Goal: Task Accomplishment & Management: Use online tool/utility

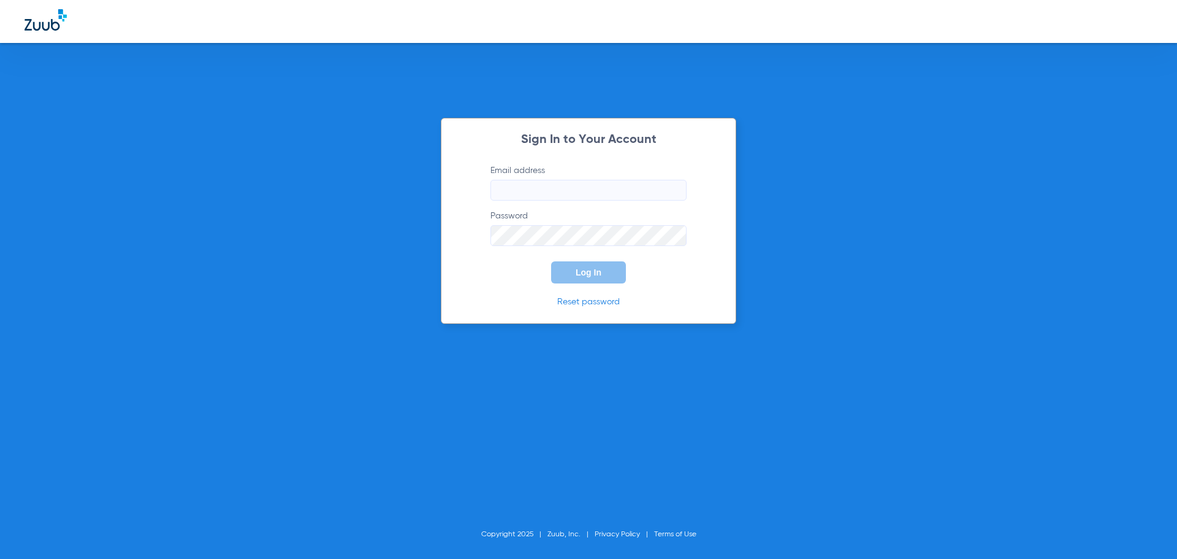
type input "[EMAIL_ADDRESS][DOMAIN_NAME]"
click at [581, 278] on button "Log In" at bounding box center [588, 272] width 75 height 22
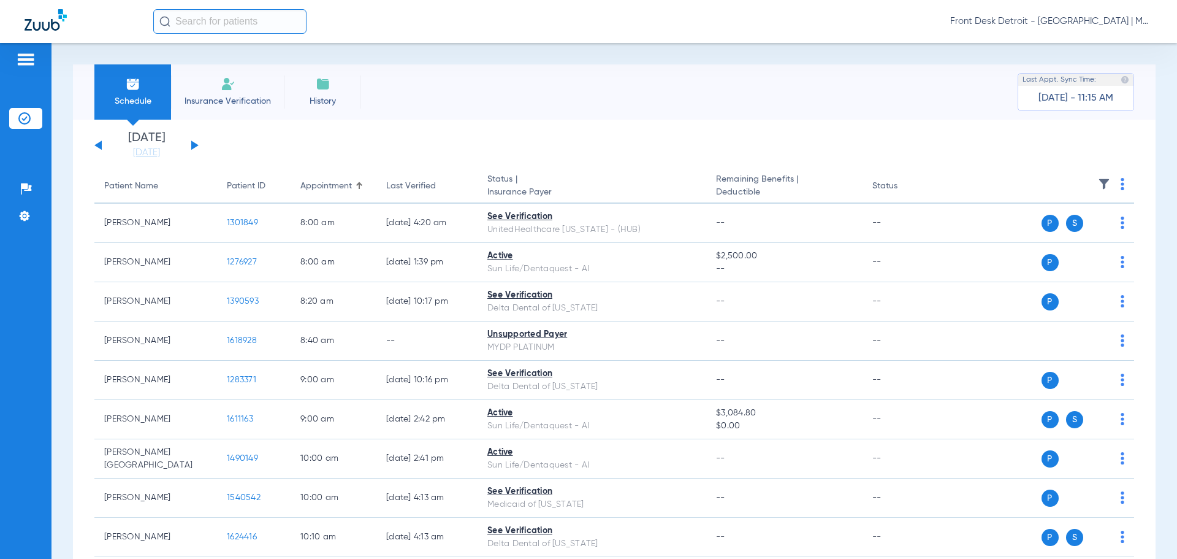
click at [196, 144] on button at bounding box center [194, 144] width 7 height 9
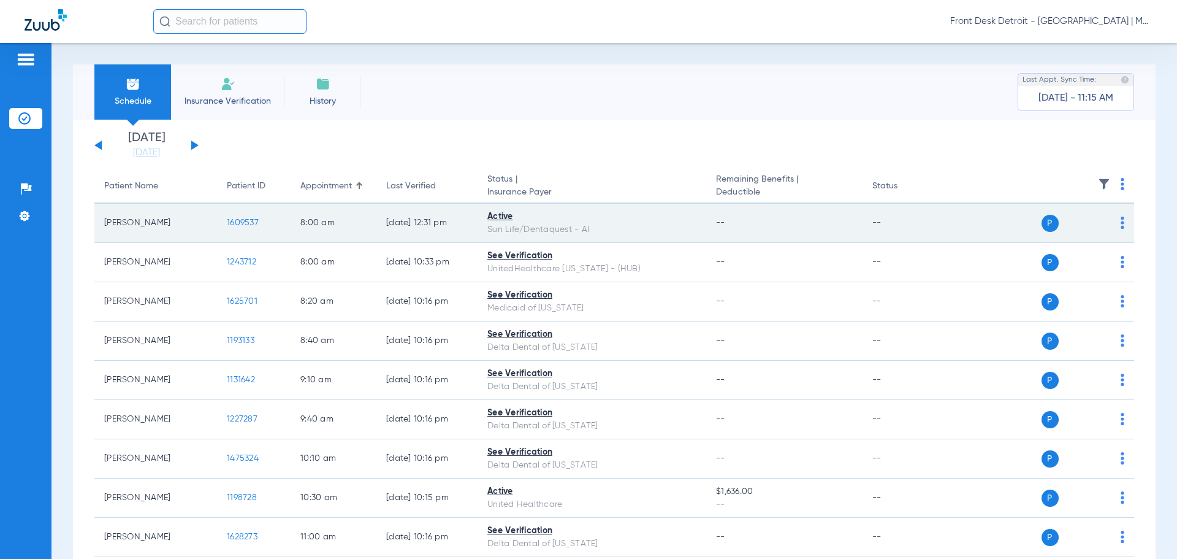
click at [1121, 224] on img at bounding box center [1123, 222] width 4 height 12
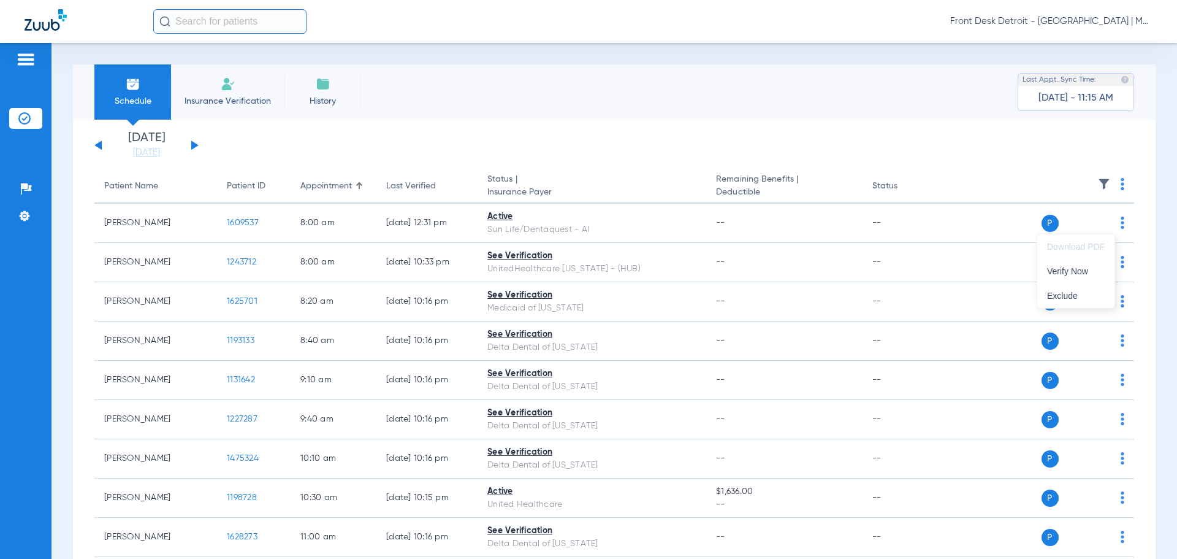
click at [400, 439] on div at bounding box center [588, 279] width 1177 height 559
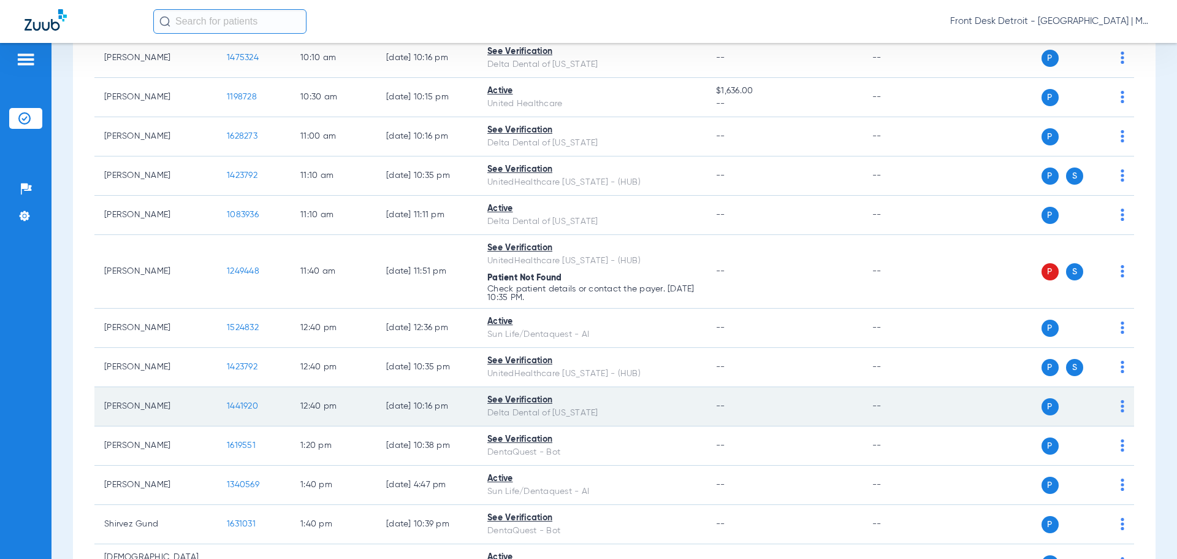
scroll to position [429, 0]
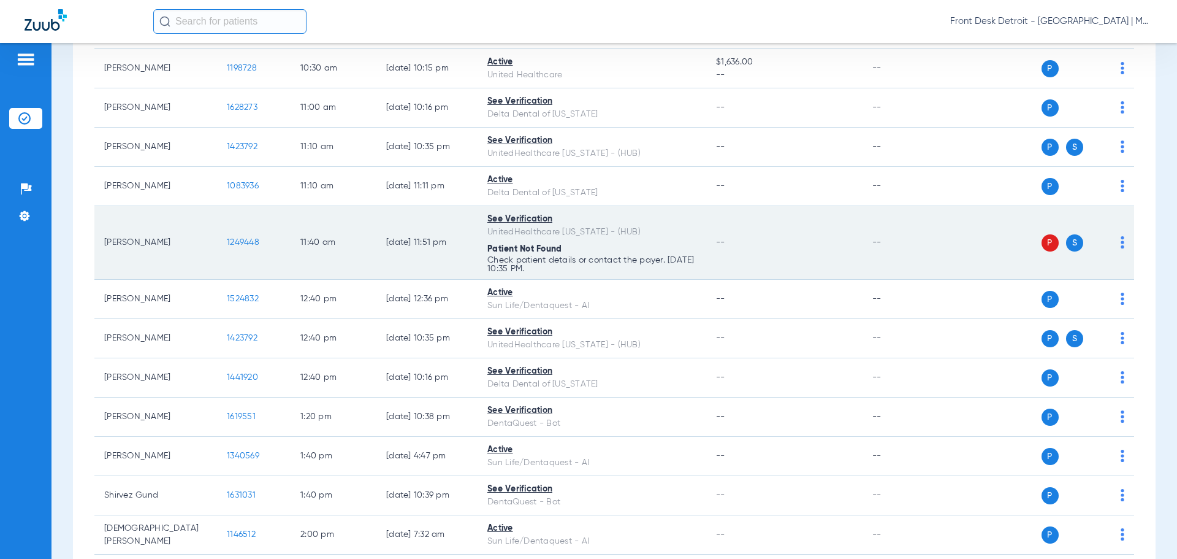
click at [1107, 240] on div "P S" at bounding box center [1036, 242] width 180 height 17
click at [1121, 242] on img at bounding box center [1123, 242] width 4 height 12
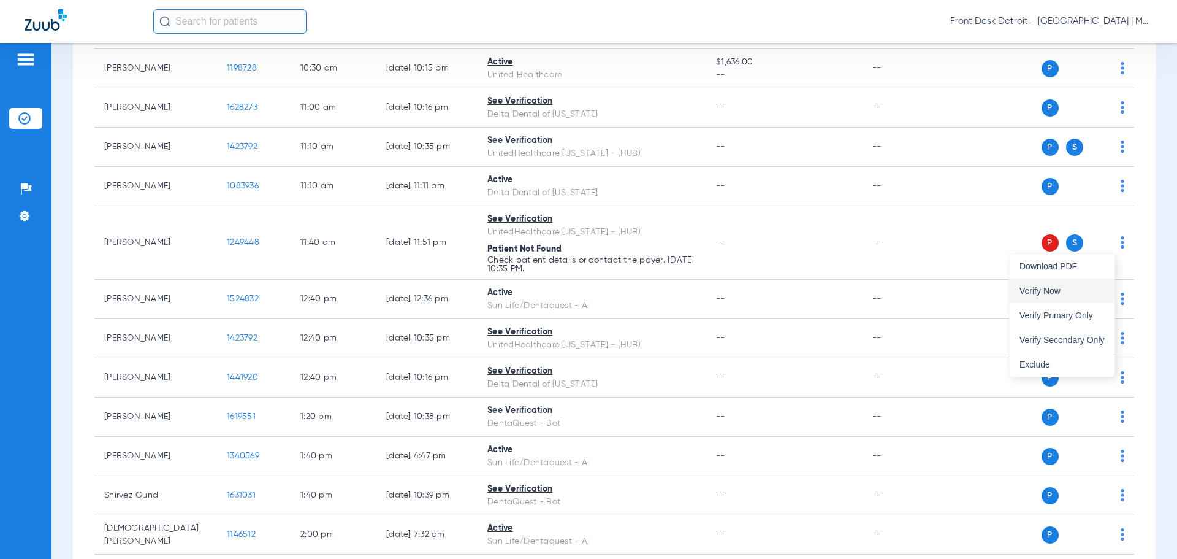
click at [1073, 291] on span "Verify Now" at bounding box center [1062, 290] width 85 height 9
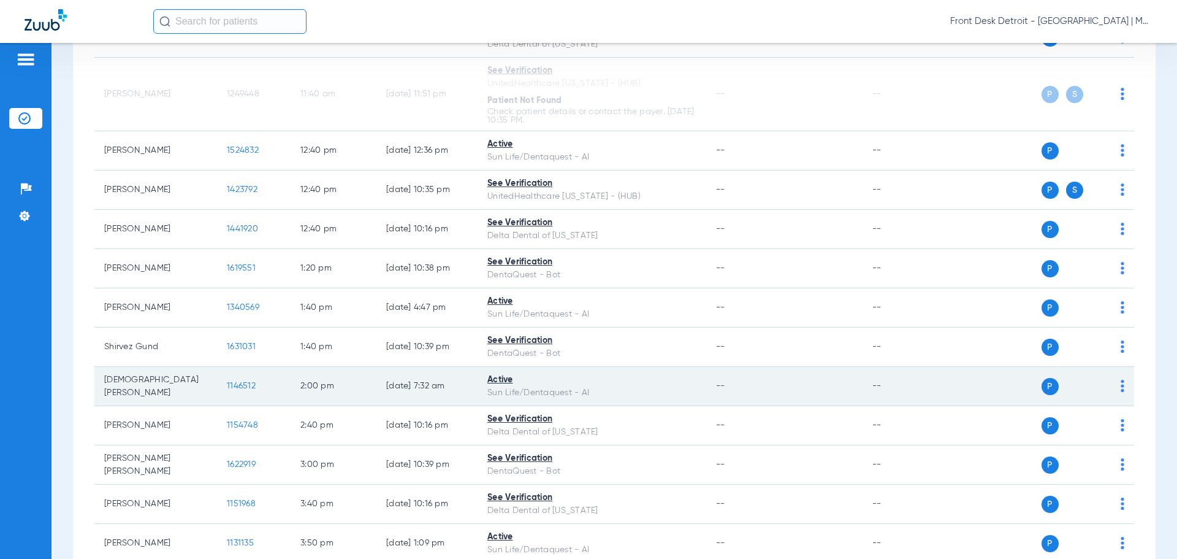
scroll to position [613, 0]
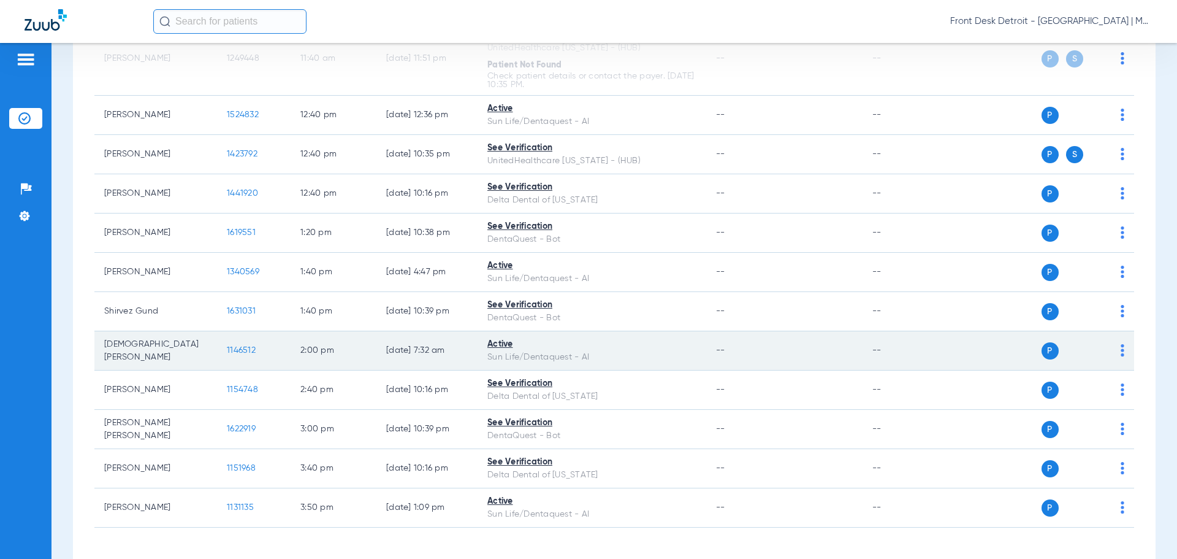
click at [1121, 350] on img at bounding box center [1123, 350] width 4 height 12
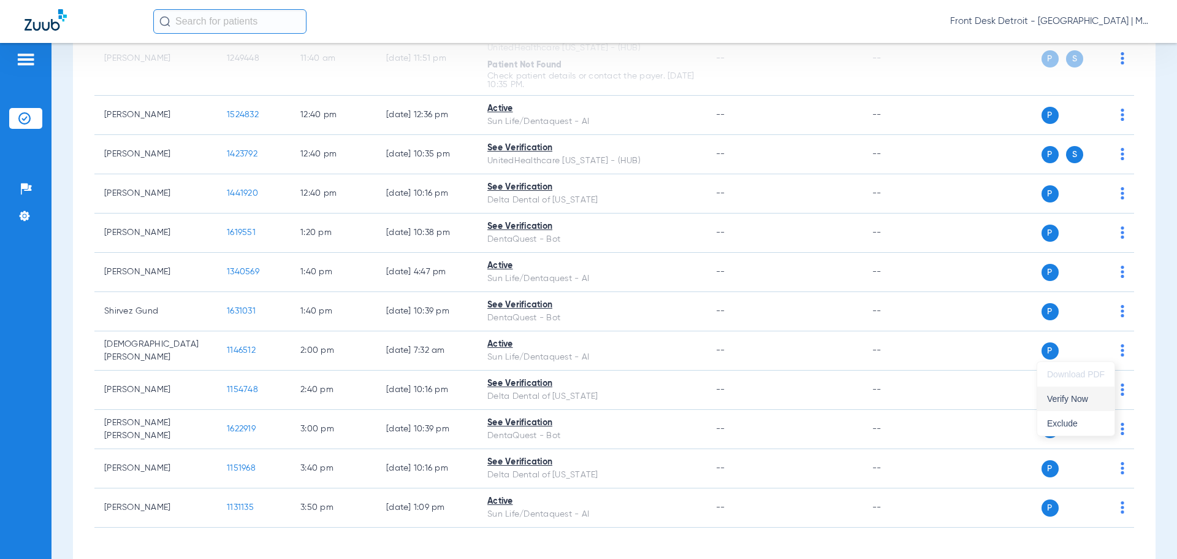
click at [1085, 402] on span "Verify Now" at bounding box center [1076, 398] width 58 height 9
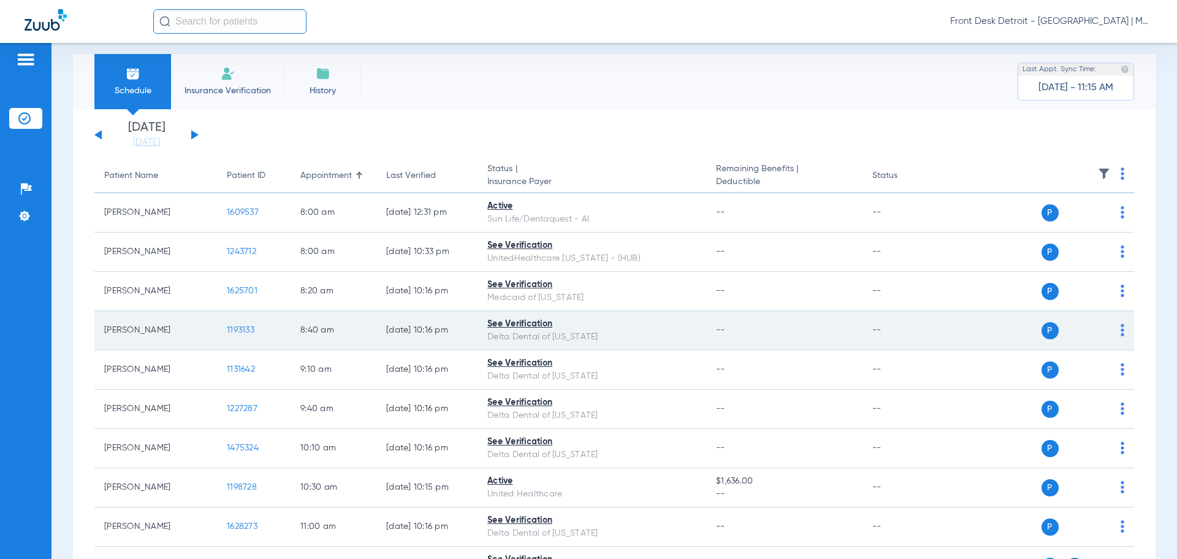
scroll to position [0, 0]
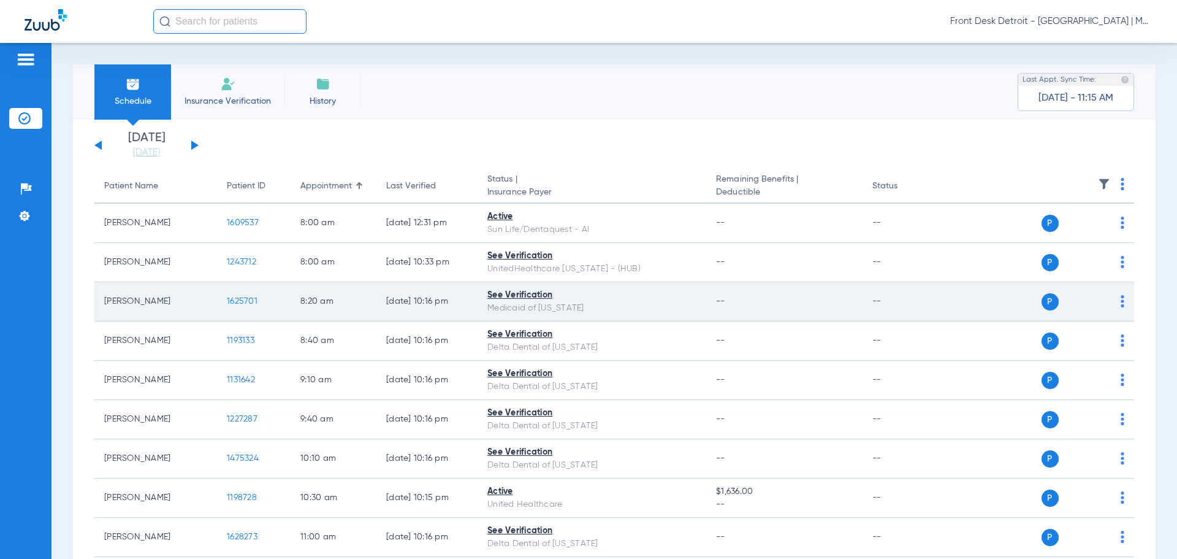
click at [242, 299] on span "1625701" at bounding box center [242, 301] width 31 height 9
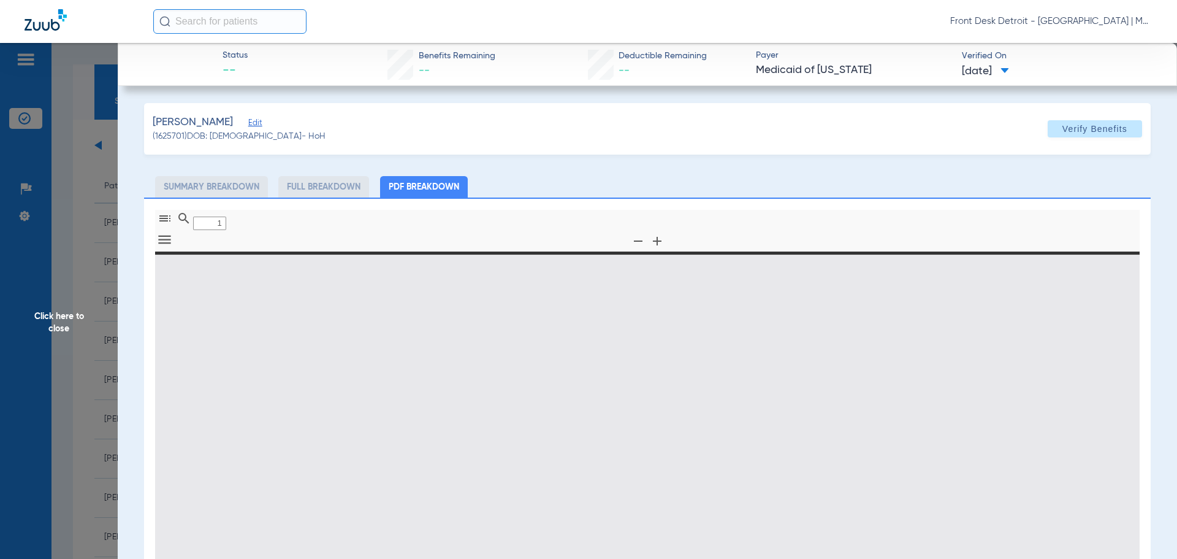
type input "0"
select select "page-width"
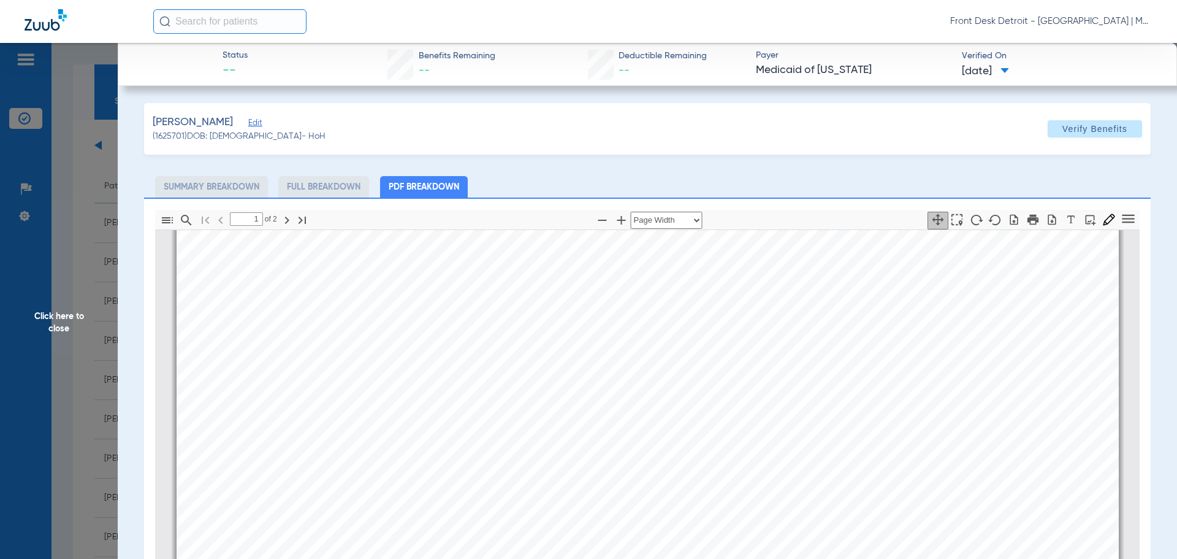
type input "2"
drag, startPoint x: 51, startPoint y: 297, endPoint x: 60, endPoint y: 300, distance: 9.5
click at [50, 300] on span "Click here to close" at bounding box center [59, 322] width 118 height 559
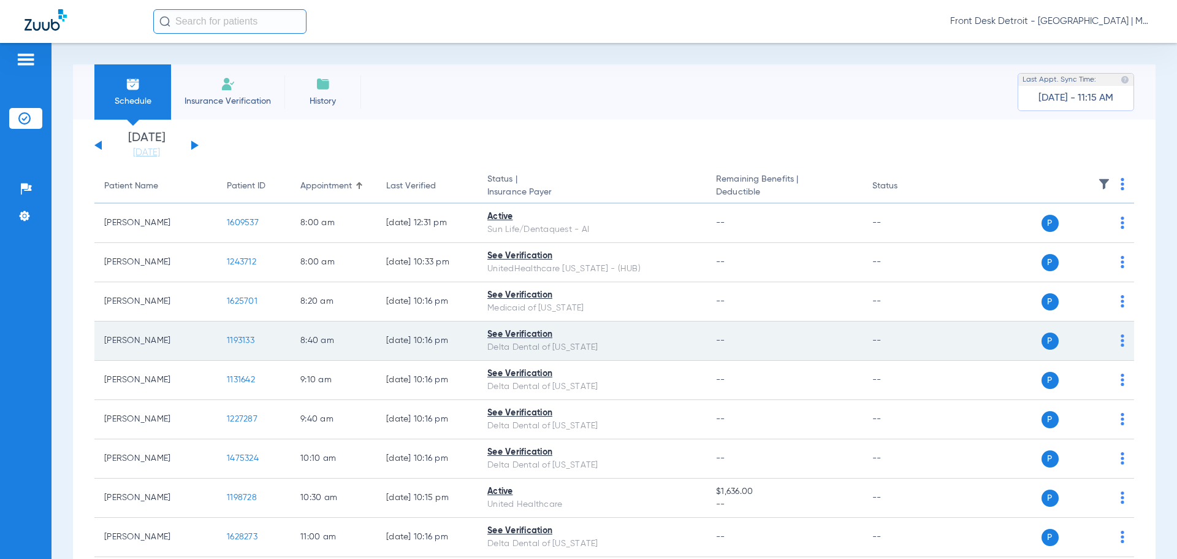
click at [253, 336] on span "1193133" at bounding box center [241, 340] width 28 height 9
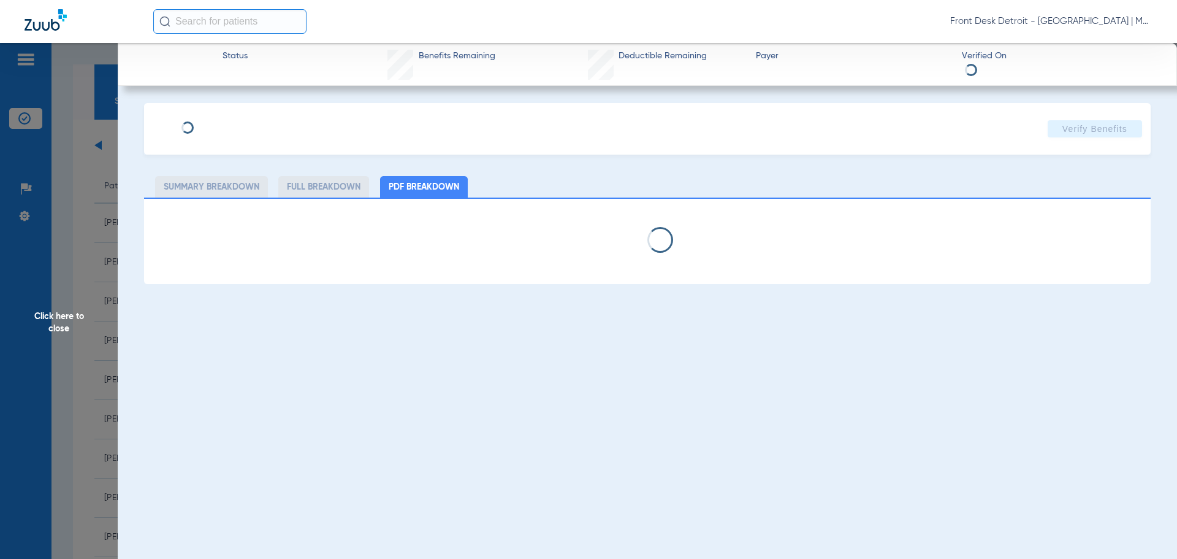
select select "page-width"
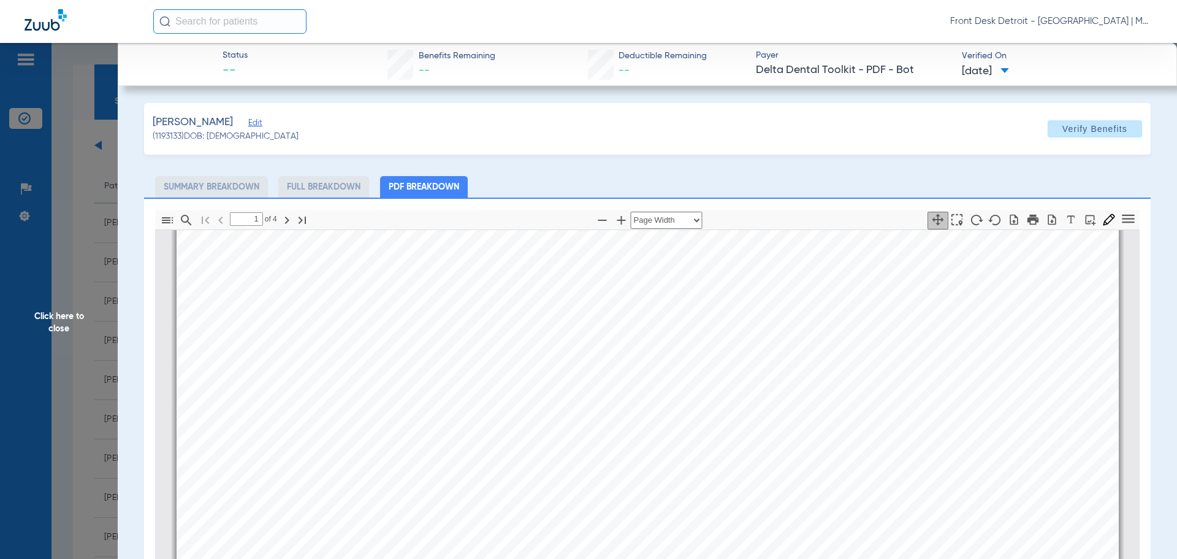
scroll to position [374, 0]
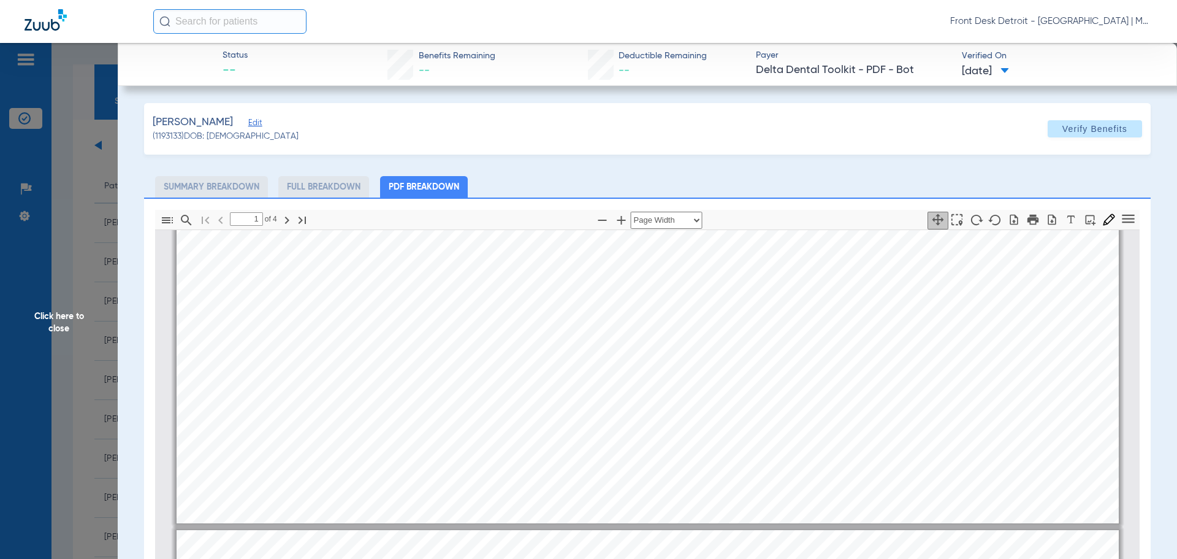
type input "2"
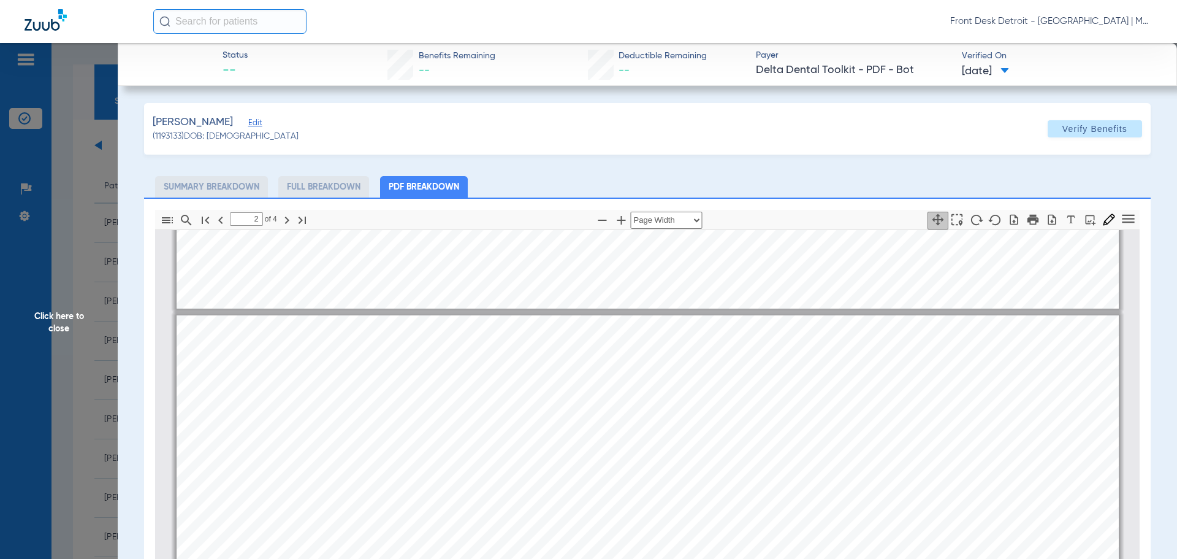
scroll to position [1171, 0]
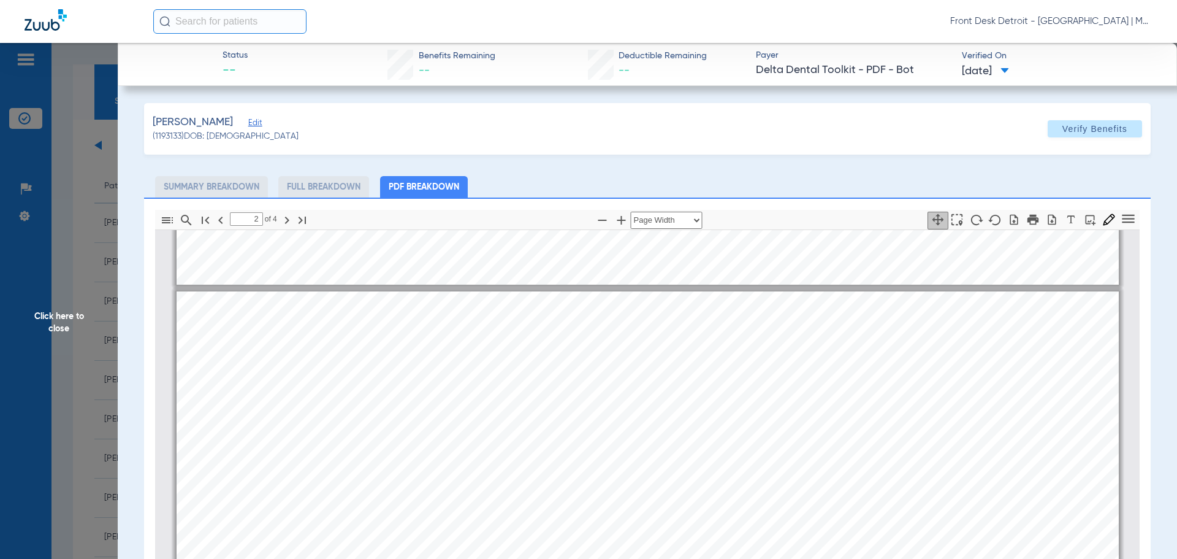
drag, startPoint x: 40, startPoint y: 312, endPoint x: 39, endPoint y: 332, distance: 20.3
click at [40, 312] on span "Click here to close" at bounding box center [59, 322] width 118 height 559
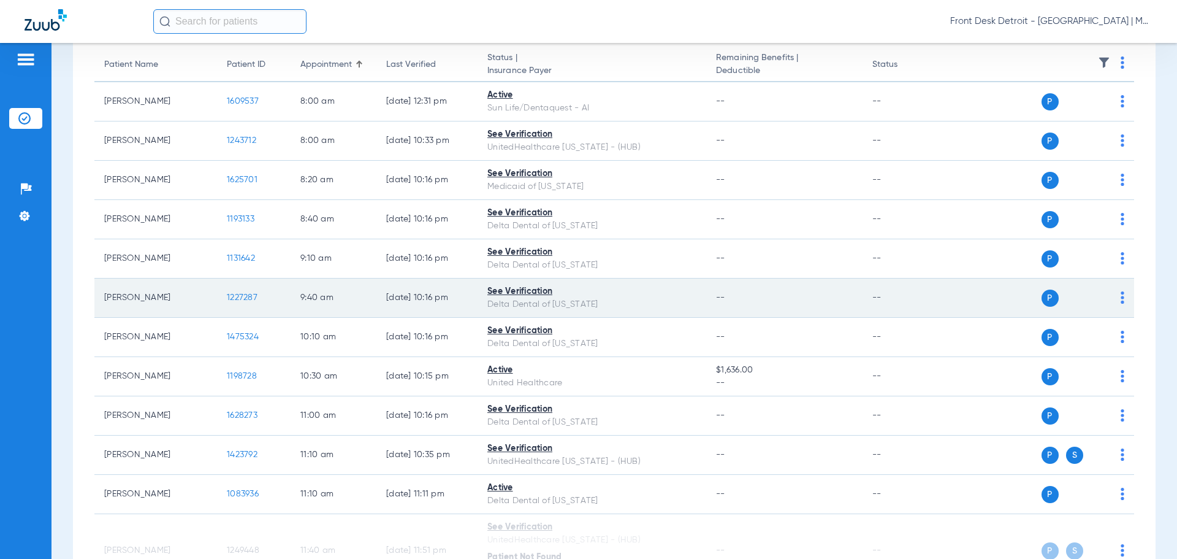
scroll to position [123, 0]
click at [237, 294] on span "1227287" at bounding box center [242, 296] width 31 height 9
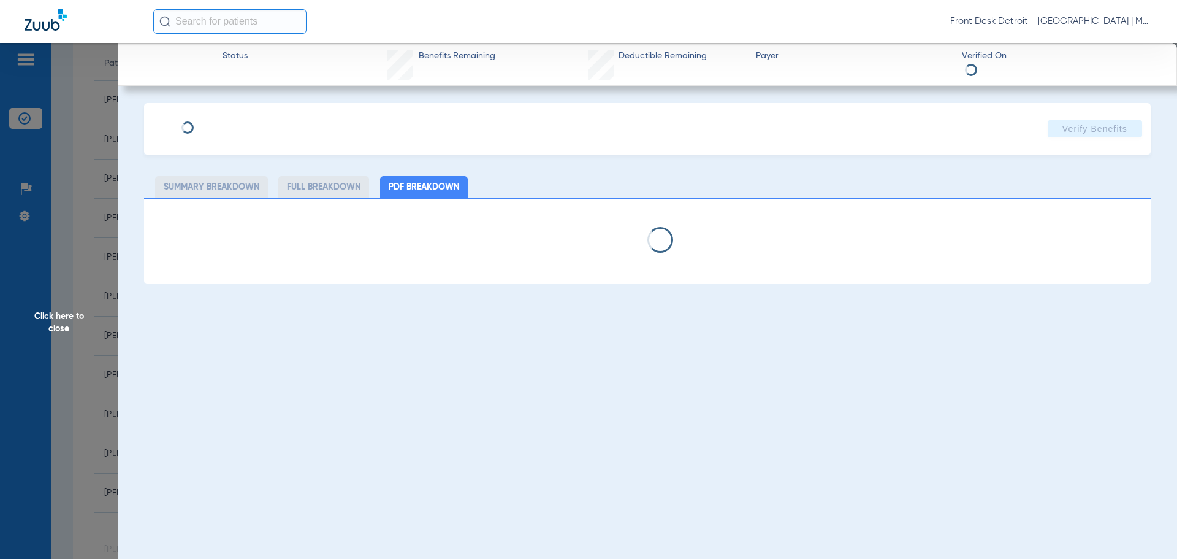
select select "page-width"
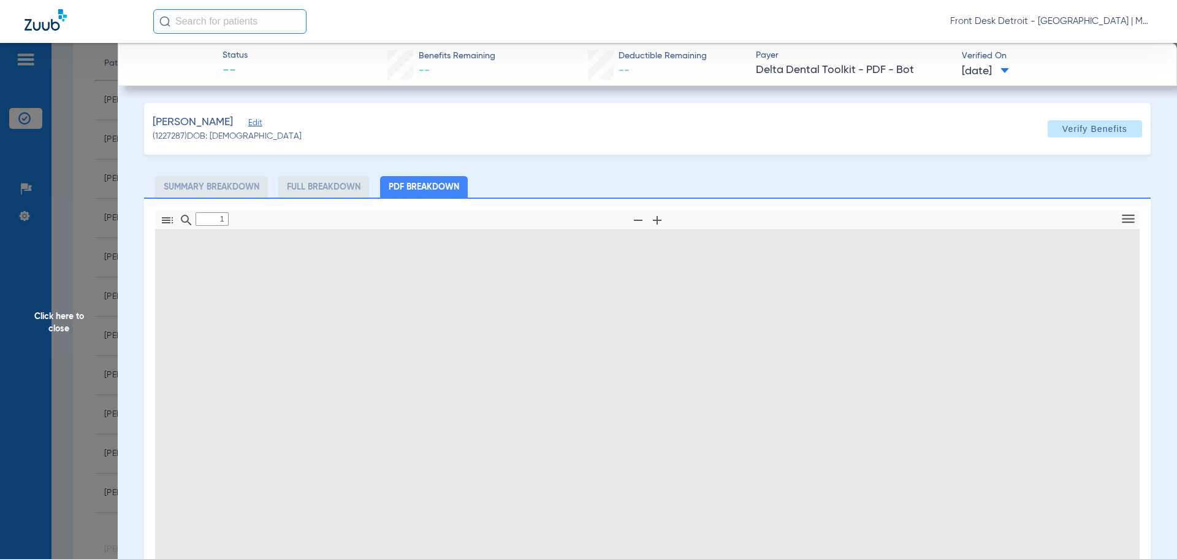
scroll to position [6, 0]
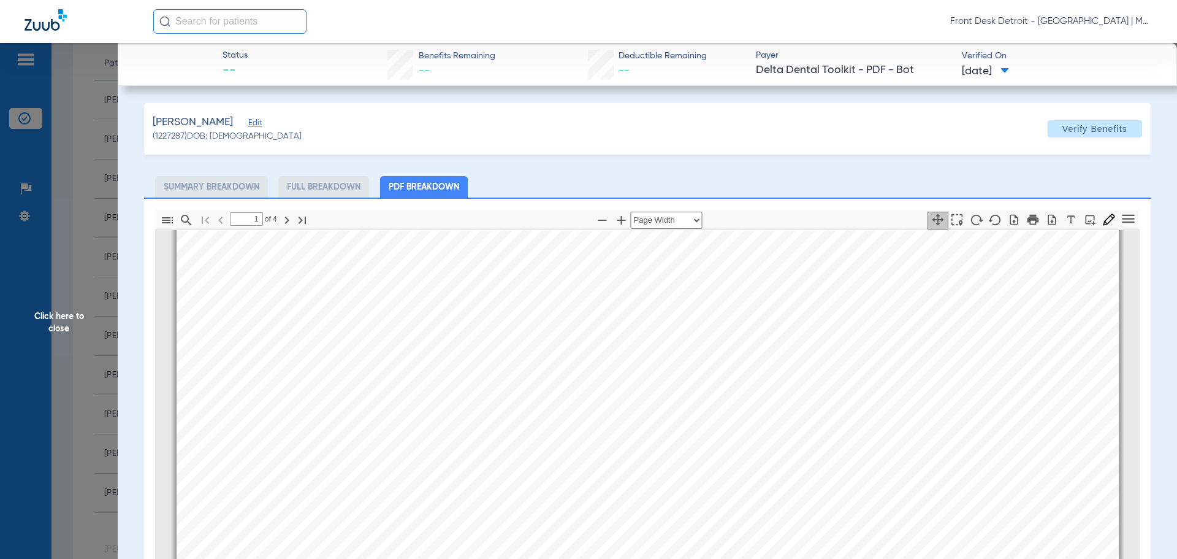
type input "2"
drag, startPoint x: 72, startPoint y: 323, endPoint x: 162, endPoint y: 358, distance: 96.1
click at [72, 324] on span "Click here to close" at bounding box center [59, 322] width 118 height 559
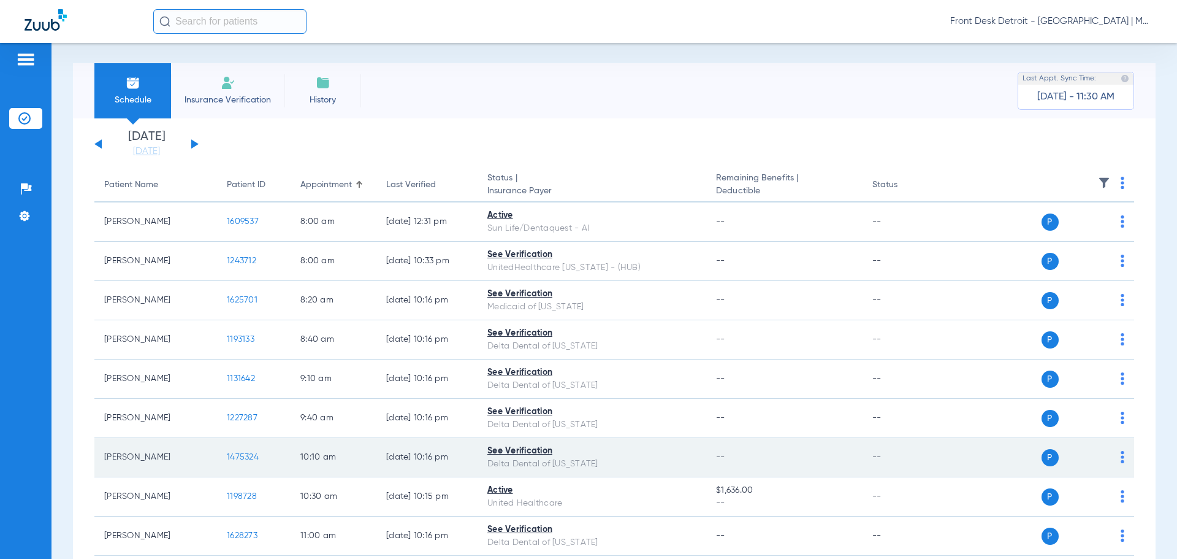
scroll to position [0, 0]
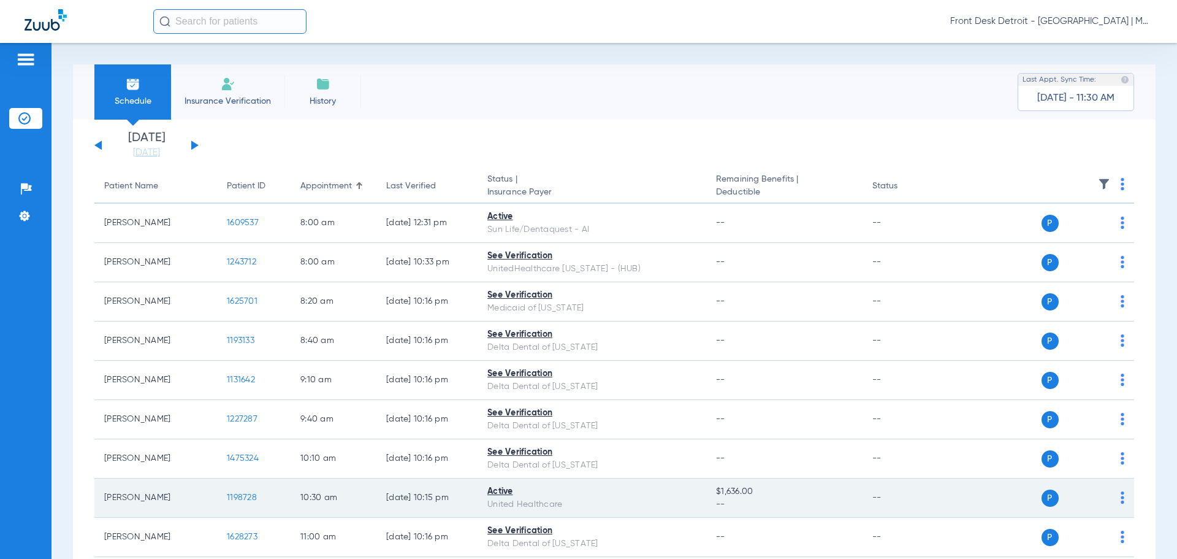
click at [244, 498] on span "1198728" at bounding box center [242, 497] width 30 height 9
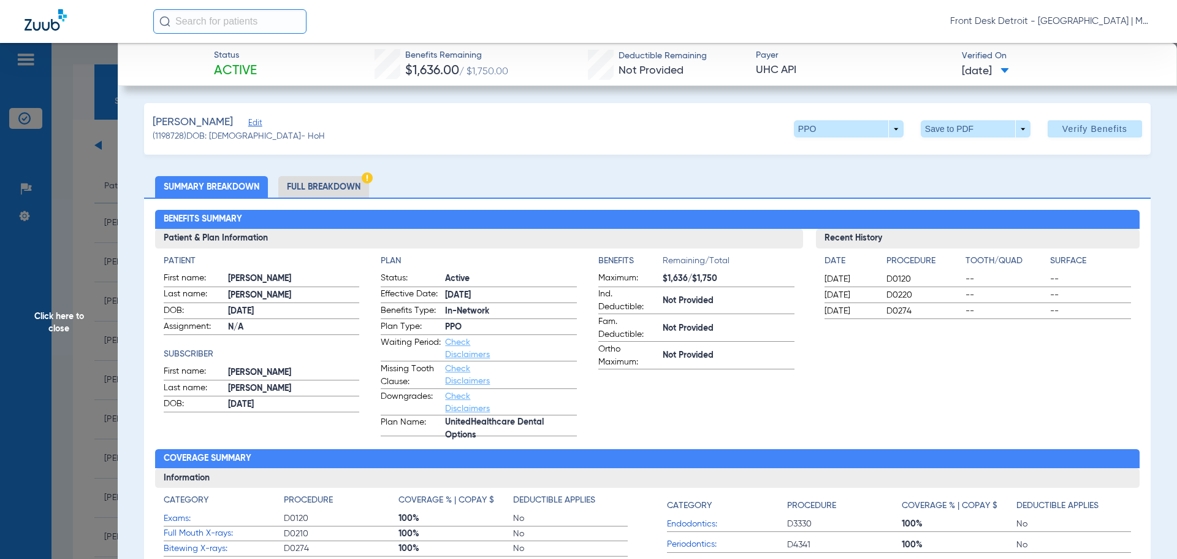
click at [57, 312] on span "Click here to close" at bounding box center [59, 322] width 118 height 559
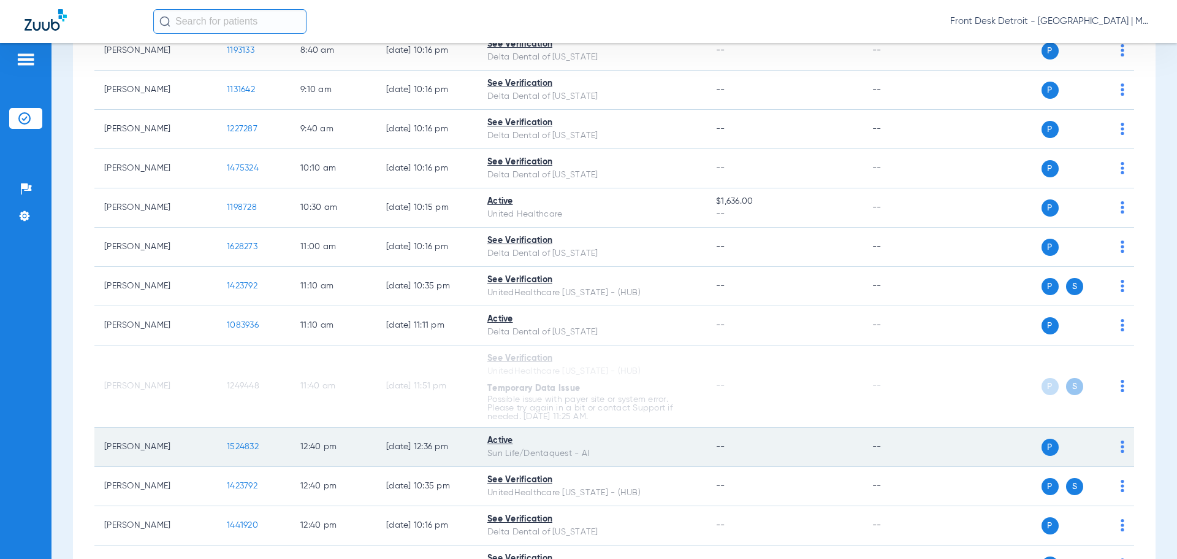
scroll to position [307, 0]
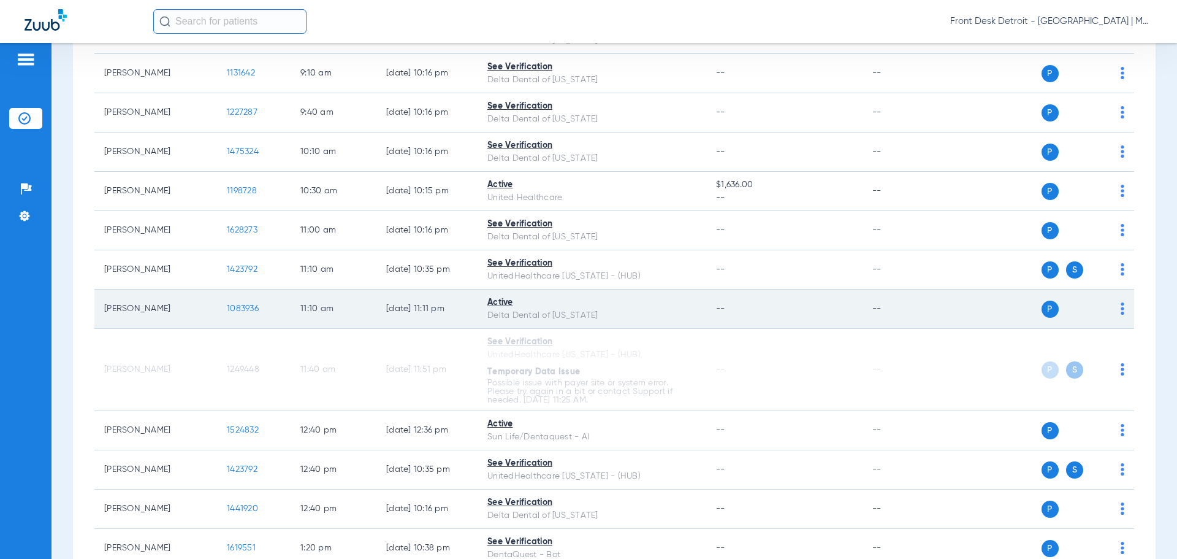
click at [253, 309] on span "1083936" at bounding box center [243, 308] width 32 height 9
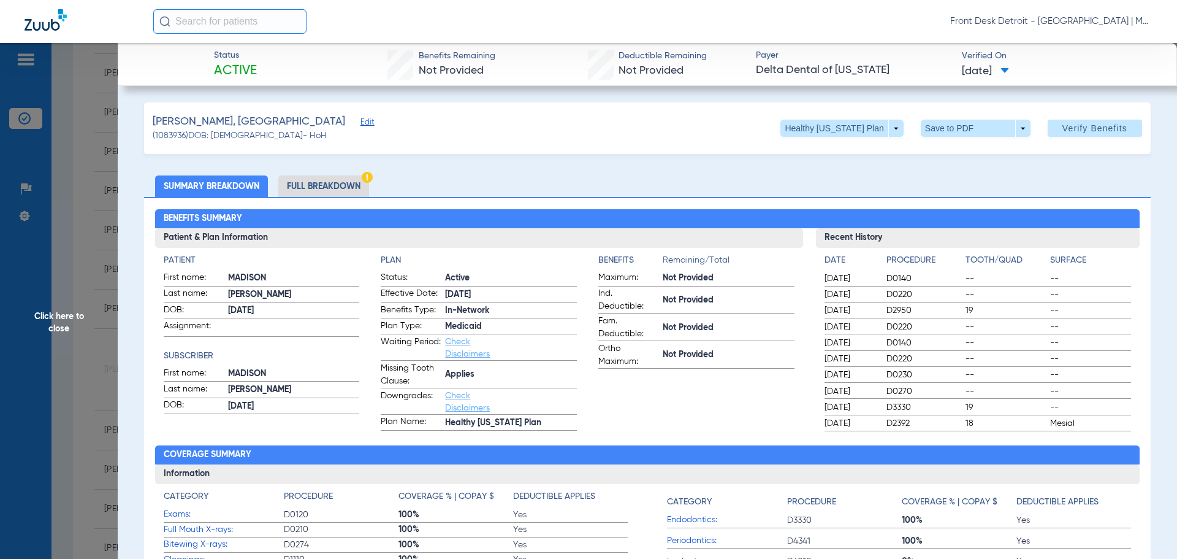
scroll to position [0, 0]
click at [59, 324] on span "Click here to close" at bounding box center [59, 322] width 118 height 559
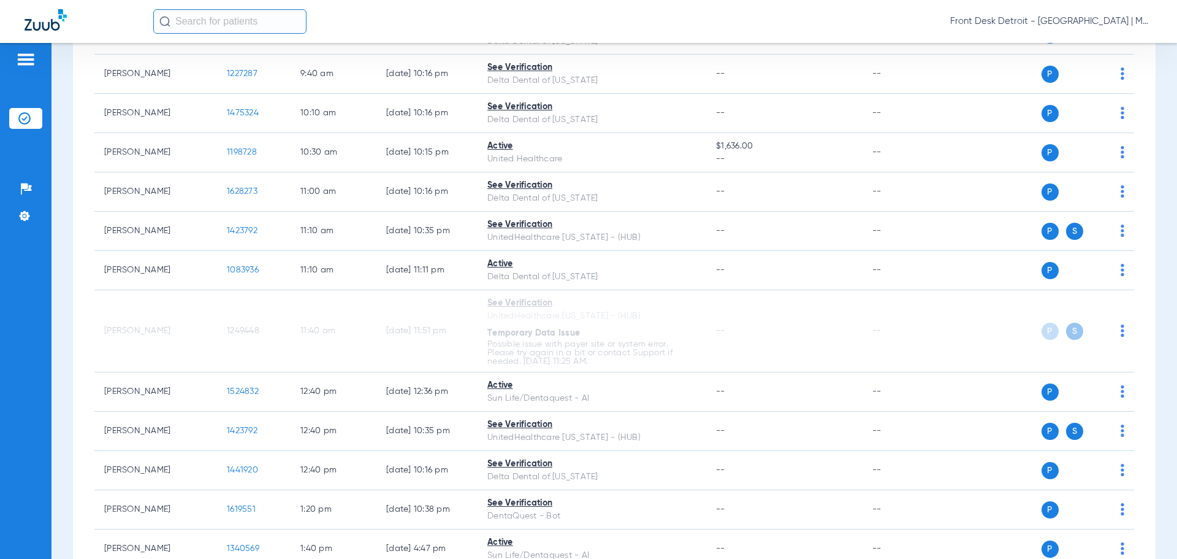
scroll to position [307, 0]
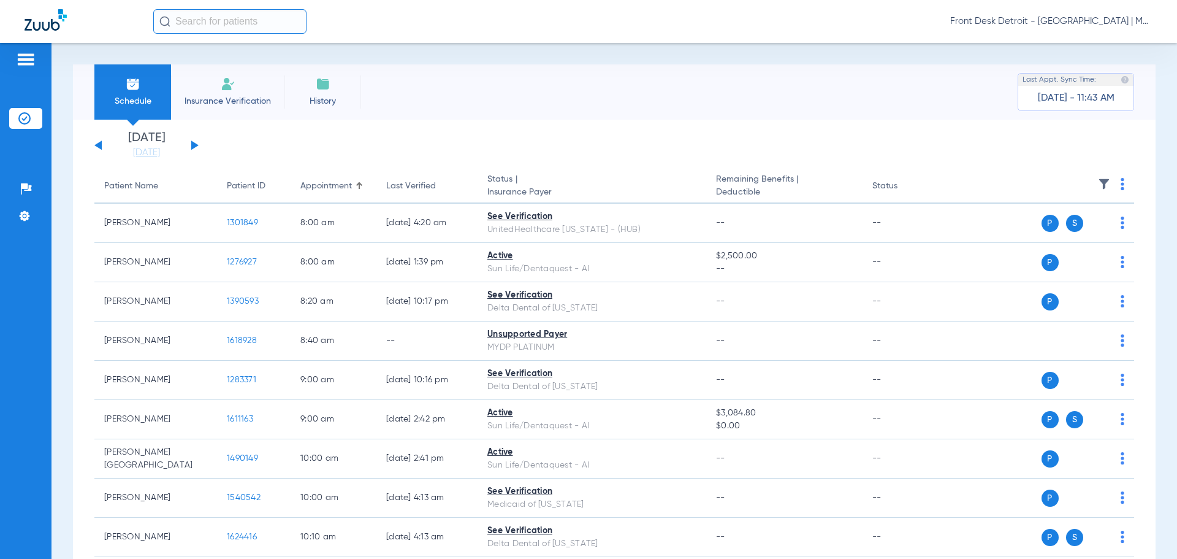
click at [186, 148] on div "[DATE] [DATE] [DATE] [DATE] [DATE] [DATE] [DATE] [DATE] [DATE] [DATE] [DATE] [D…" at bounding box center [146, 145] width 104 height 27
click at [190, 146] on div "[DATE] [DATE] [DATE] [DATE] [DATE] [DATE] [DATE] [DATE] [DATE] [DATE] [DATE] [D…" at bounding box center [146, 145] width 104 height 27
click at [193, 145] on button at bounding box center [194, 144] width 7 height 9
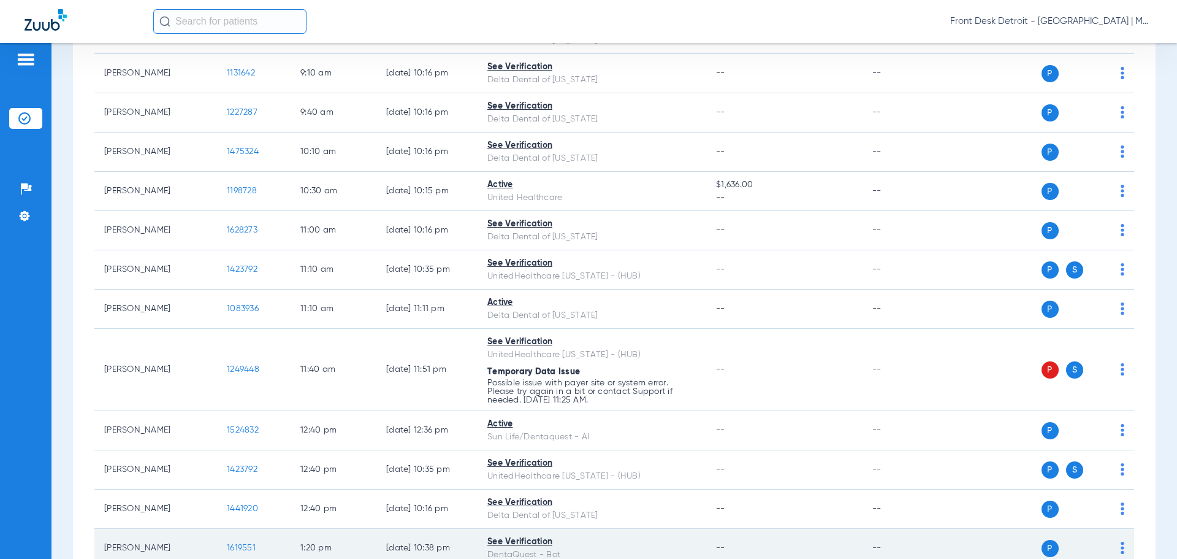
scroll to position [245, 0]
